Goal: Find specific page/section: Find specific page/section

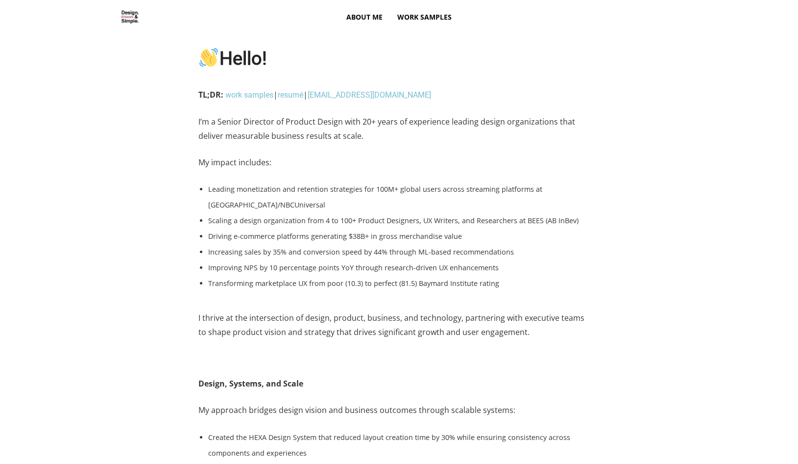
click at [432, 17] on span "Work Samples" at bounding box center [424, 17] width 54 height 35
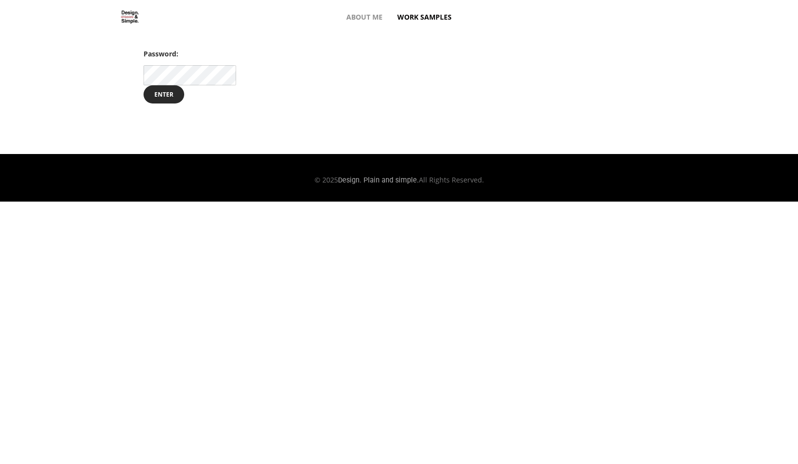
click at [144, 85] on input "Enter" at bounding box center [164, 94] width 41 height 19
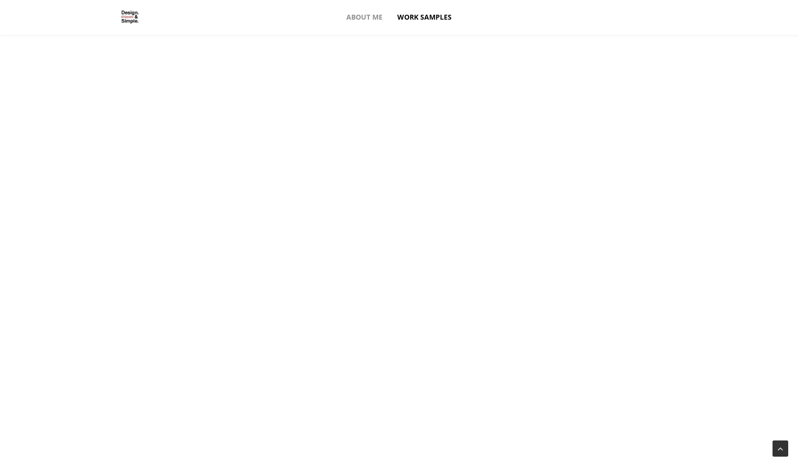
scroll to position [827, 0]
